Goal: Task Accomplishment & Management: Complete application form

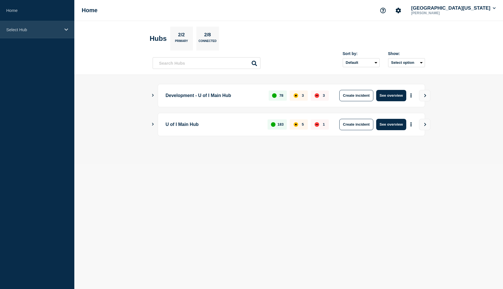
click at [60, 30] on p "Select Hub" at bounding box center [33, 29] width 55 height 5
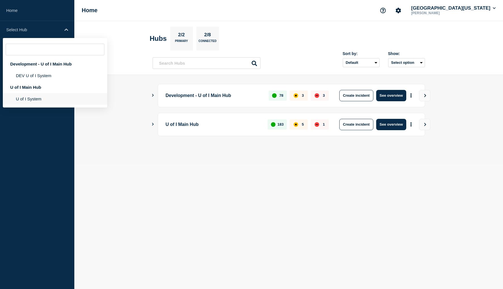
click at [30, 101] on li "U of I System" at bounding box center [55, 99] width 104 height 12
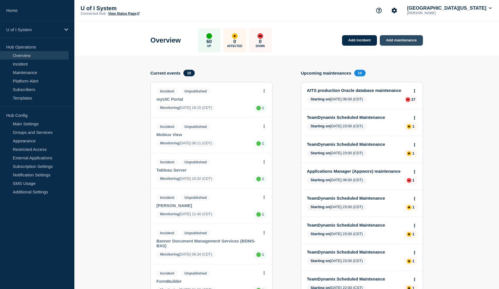
click at [406, 41] on link "Add maintenance" at bounding box center [401, 40] width 43 height 11
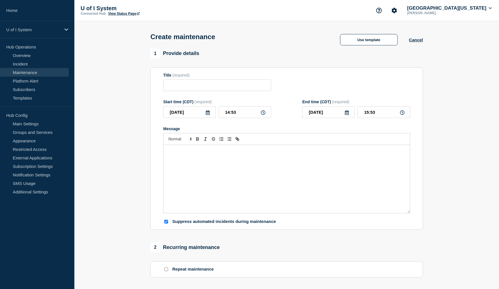
checkbox input "true"
click at [175, 87] on input "Title" at bounding box center [217, 85] width 108 height 12
paste input "IBuy Processes on Hold"
click at [170, 87] on input "IBuy Processes on Hold" at bounding box center [217, 85] width 108 height 12
type input "IBuy Processes on Hold"
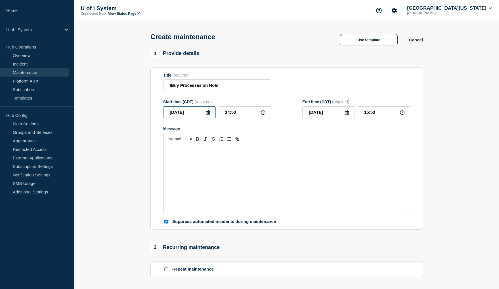
click at [211, 113] on input "2025-10-01" at bounding box center [189, 112] width 53 height 12
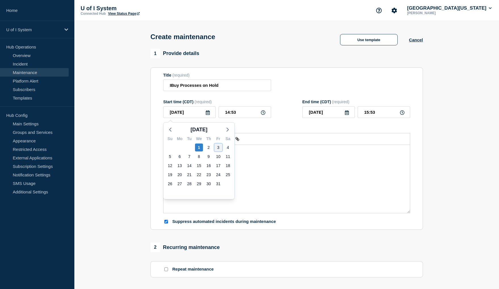
click at [219, 148] on div "3" at bounding box center [218, 148] width 8 height 8
type input "2025-10-03"
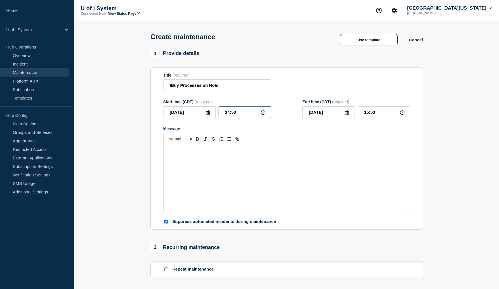
drag, startPoint x: 242, startPoint y: 114, endPoint x: 221, endPoint y: 114, distance: 20.4
click at [221, 114] on input "14:53" at bounding box center [245, 112] width 53 height 12
type input "17:00"
type input "18:00"
click at [347, 114] on icon at bounding box center [347, 112] width 5 height 5
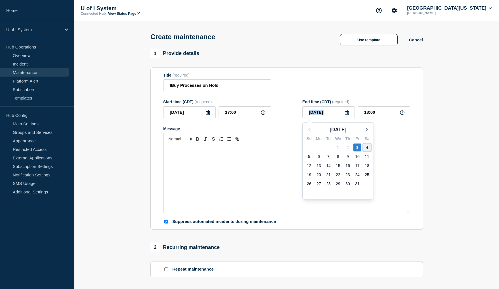
click at [368, 148] on div "4" at bounding box center [367, 148] width 8 height 8
type input "2025-10-04"
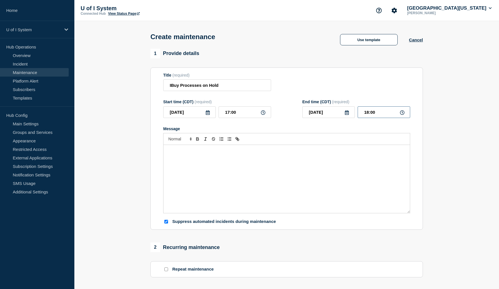
drag, startPoint x: 382, startPoint y: 115, endPoint x: 357, endPoint y: 114, distance: 25.6
click at [357, 114] on div "2025-10-04 18:00" at bounding box center [356, 112] width 108 height 12
type input "09:00"
click at [196, 162] on div "Message" at bounding box center [287, 179] width 246 height 68
click at [173, 156] on div "Message" at bounding box center [287, 179] width 246 height 68
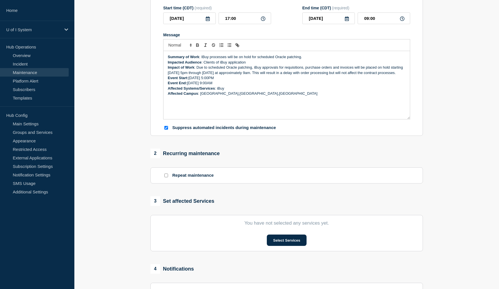
scroll to position [114, 0]
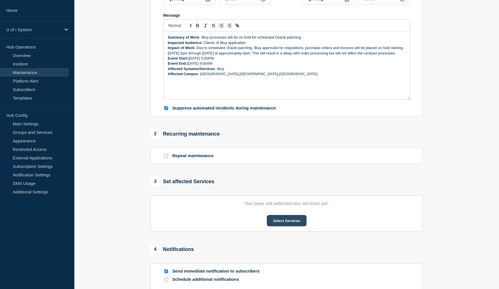
click at [281, 223] on button "Select Services" at bounding box center [286, 220] width 39 height 11
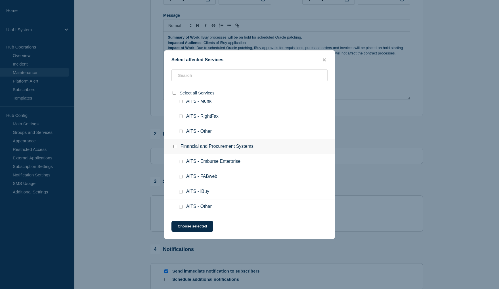
scroll to position [426, 0]
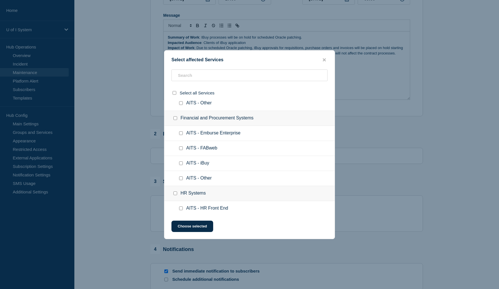
click at [181, 165] on input "AITS - iBuy checkbox" at bounding box center [181, 164] width 4 height 4
checkbox input "true"
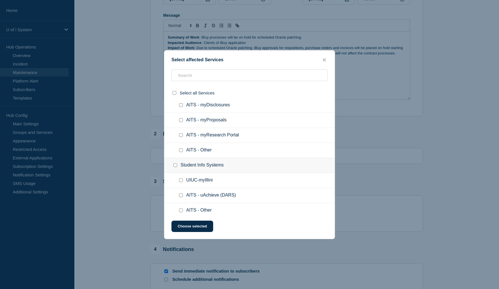
scroll to position [970, 0]
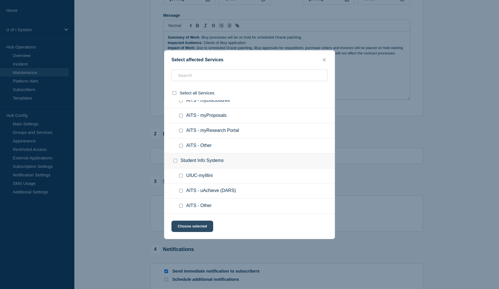
click at [197, 224] on button "Choose selected" at bounding box center [192, 226] width 42 height 11
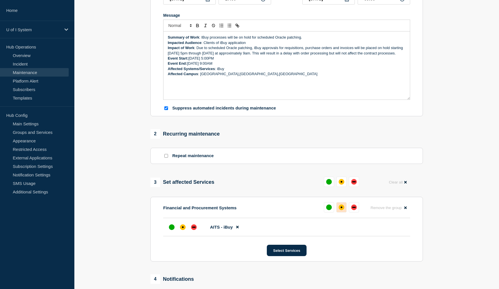
click at [343, 210] on div "affected" at bounding box center [342, 208] width 6 height 6
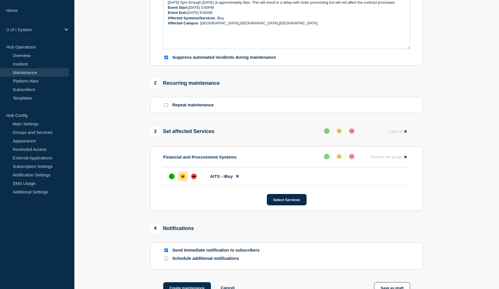
scroll to position [114, 0]
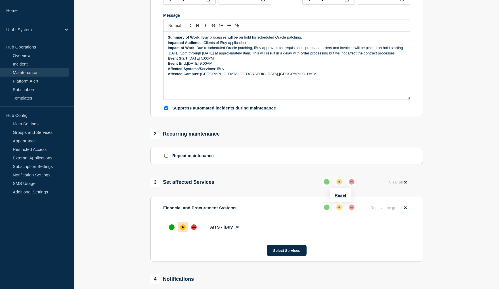
click at [352, 210] on div "down" at bounding box center [352, 208] width 6 height 6
click at [353, 185] on div "down" at bounding box center [352, 182] width 6 height 6
click at [195, 228] on div "down" at bounding box center [193, 227] width 3 height 1
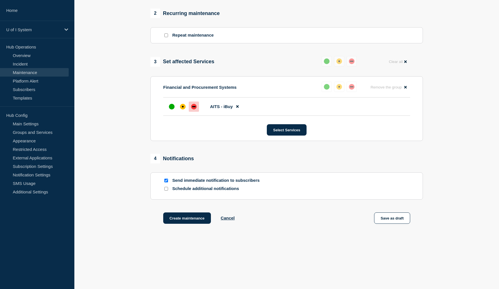
scroll to position [236, 0]
click at [188, 218] on button "Create maintenance" at bounding box center [187, 218] width 48 height 11
